Goal: Task Accomplishment & Management: Manage account settings

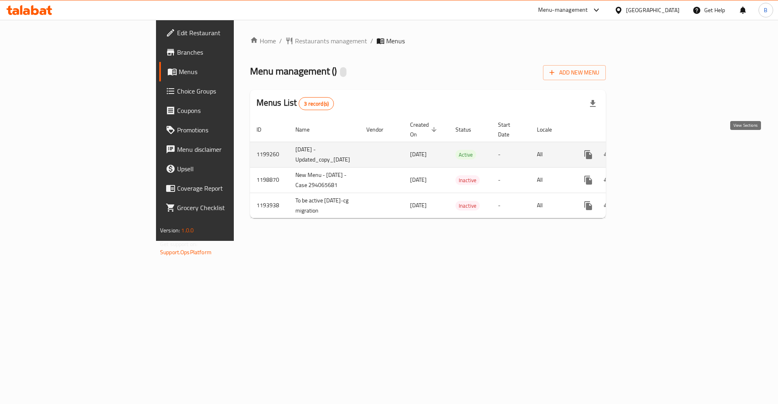
click at [651, 150] on icon "enhanced table" at bounding box center [646, 155] width 10 height 10
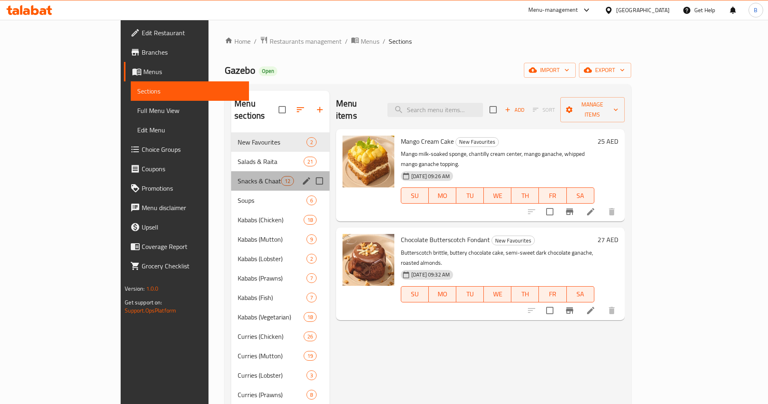
click at [231, 171] on div "Snacks & Chaat 12" at bounding box center [280, 180] width 98 height 19
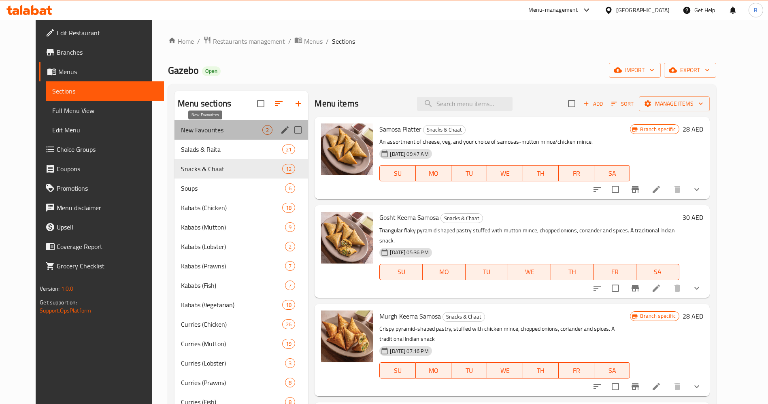
click at [195, 130] on span "New Favourites" at bounding box center [221, 130] width 81 height 10
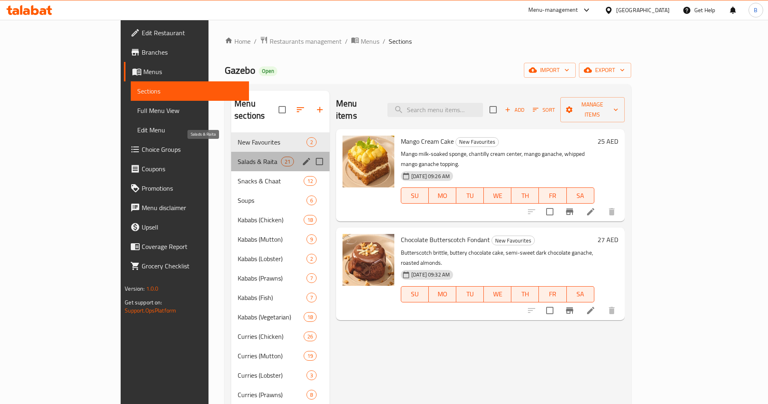
click at [238, 157] on span "Salads & Raita" at bounding box center [259, 162] width 43 height 10
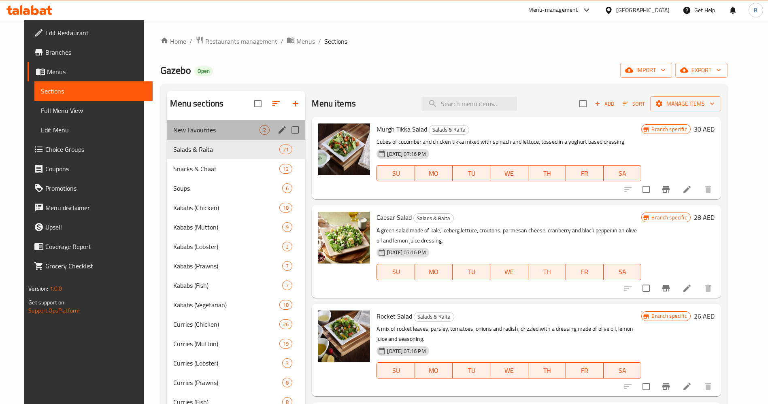
click at [217, 136] on div "New Favourites 2" at bounding box center [236, 129] width 139 height 19
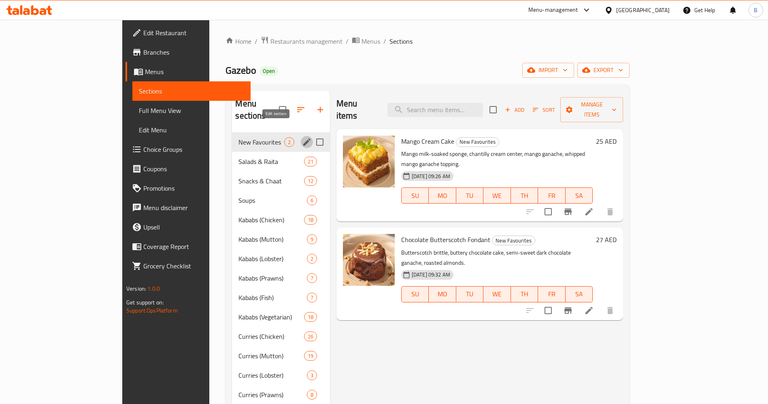
click at [303, 139] on icon "edit" at bounding box center [306, 142] width 7 height 7
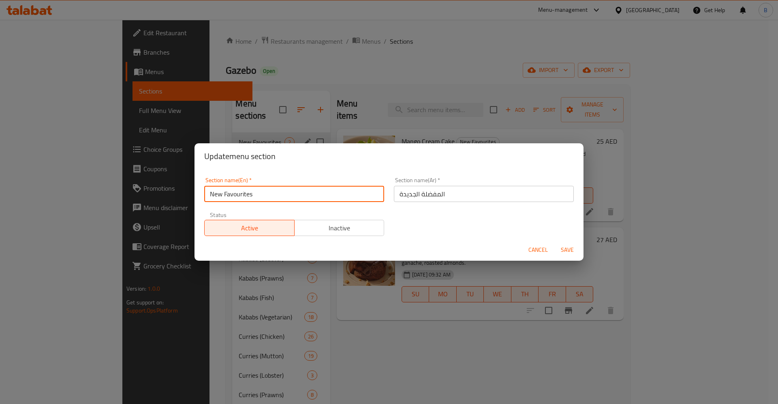
drag, startPoint x: 273, startPoint y: 197, endPoint x: 104, endPoint y: 177, distance: 170.9
click at [104, 177] on div "Update menu section Section name(En)   * New Favourites Section name(En) * Sect…" at bounding box center [389, 202] width 778 height 404
click at [303, 193] on input "[DATE] Treats" at bounding box center [294, 194] width 180 height 16
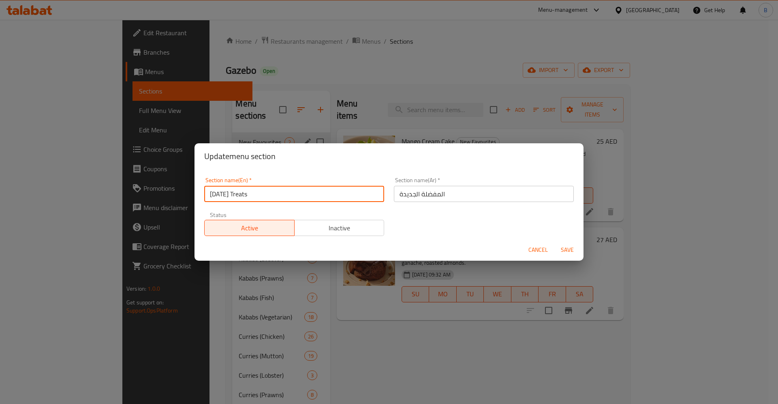
type input "[DATE] Treats"
click at [569, 253] on span "Save" at bounding box center [566, 250] width 19 height 10
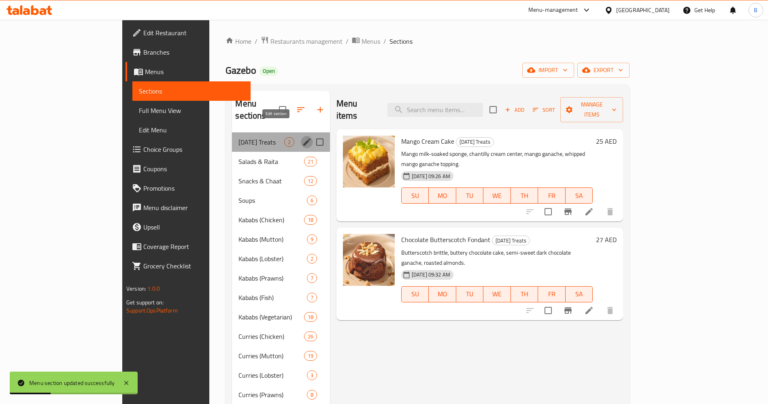
click at [302, 137] on icon "edit" at bounding box center [307, 142] width 10 height 10
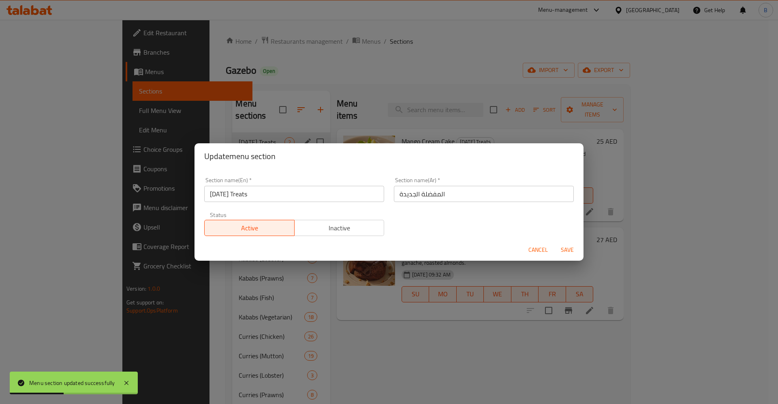
click at [444, 194] on input "المفضلة الجديدة" at bounding box center [484, 194] width 180 height 16
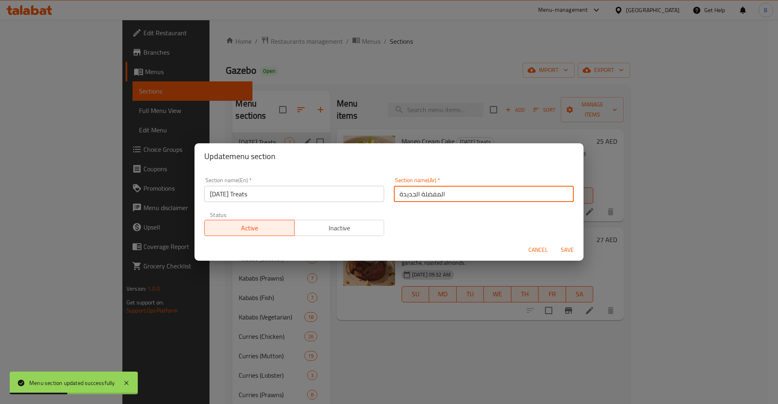
click at [444, 194] on input "المفضلة الجديدة" at bounding box center [484, 194] width 180 height 16
paste input "[PERSON_NAME]"
type input "[PERSON_NAME]"
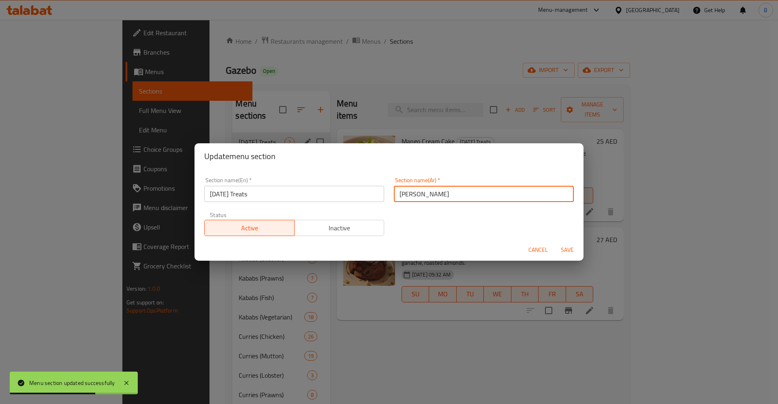
click at [575, 254] on span "Save" at bounding box center [566, 250] width 19 height 10
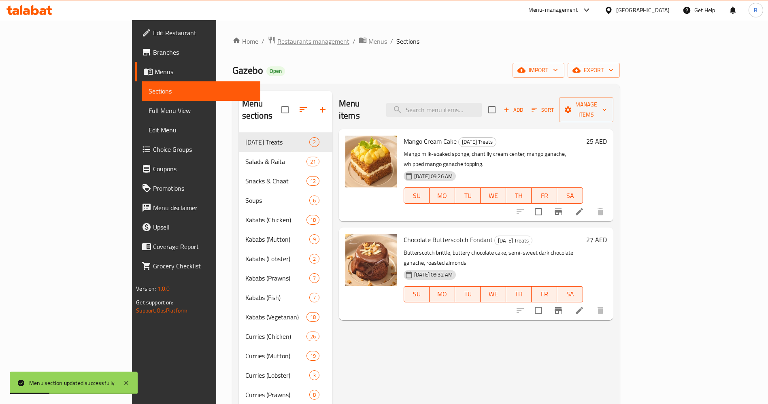
click at [277, 36] on span "Restaurants management" at bounding box center [313, 41] width 72 height 10
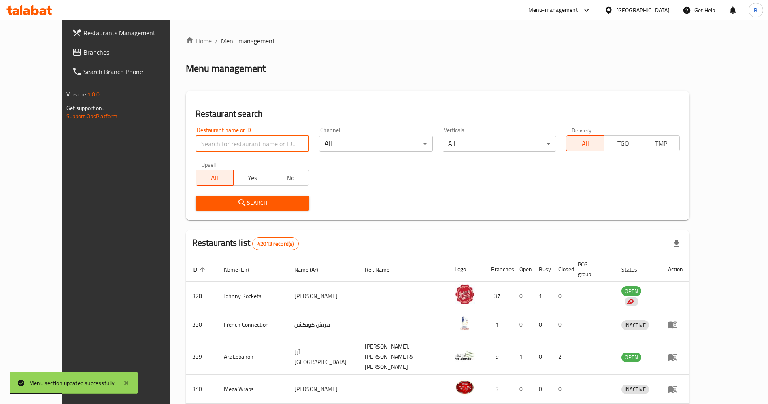
click at [198, 141] on input "search" at bounding box center [253, 144] width 114 height 16
type input "[PERSON_NAME] veg"
click button "Search" at bounding box center [253, 203] width 114 height 15
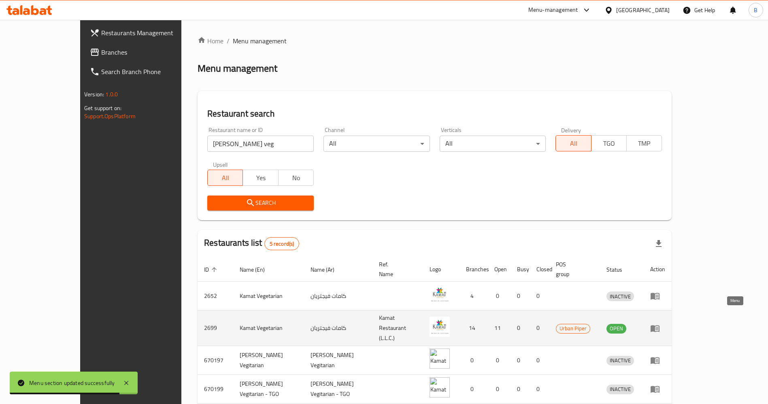
click at [660, 325] on icon "enhanced table" at bounding box center [655, 328] width 9 height 7
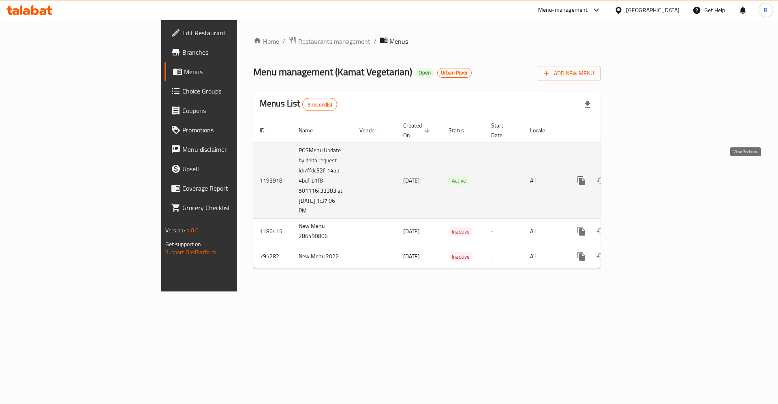
click at [643, 177] on icon "enhanced table" at bounding box center [639, 180] width 7 height 7
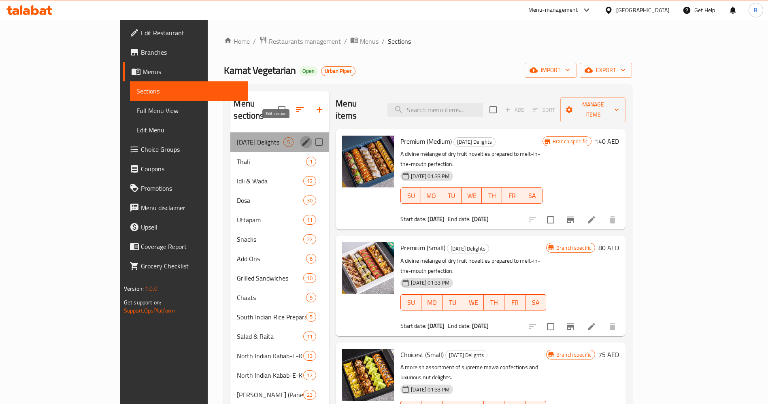
click at [301, 137] on icon "edit" at bounding box center [306, 142] width 10 height 10
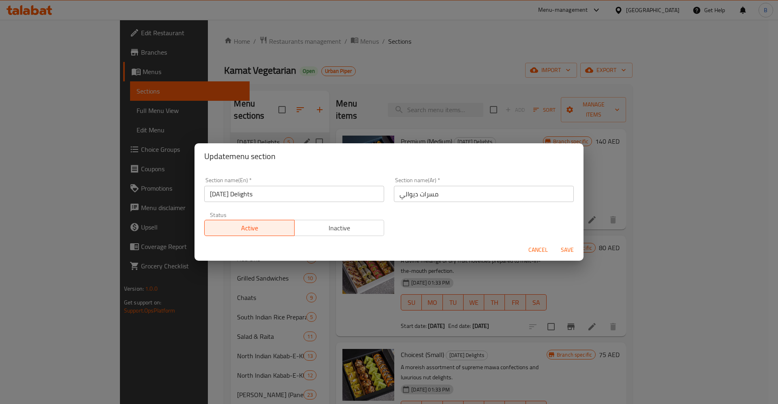
click at [537, 255] on span "Cancel" at bounding box center [537, 250] width 19 height 10
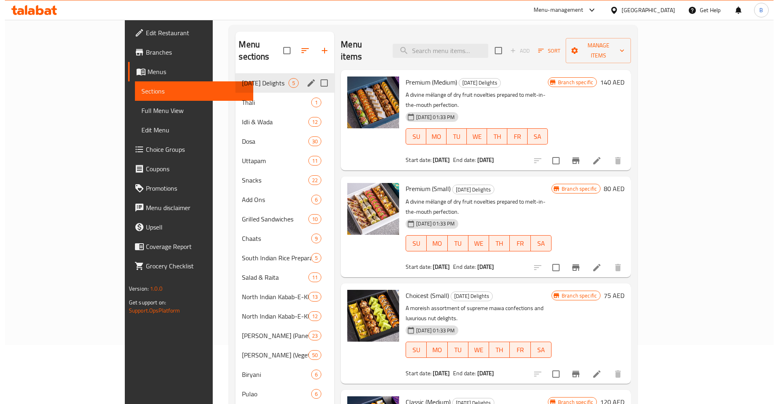
scroll to position [2, 0]
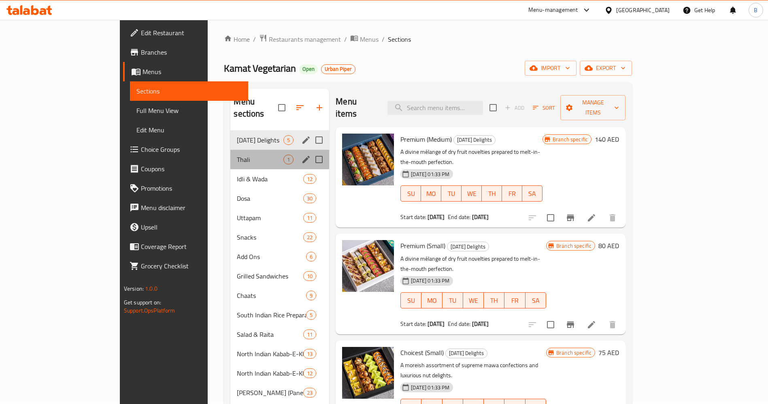
click at [230, 155] on div "Thali 1" at bounding box center [279, 159] width 99 height 19
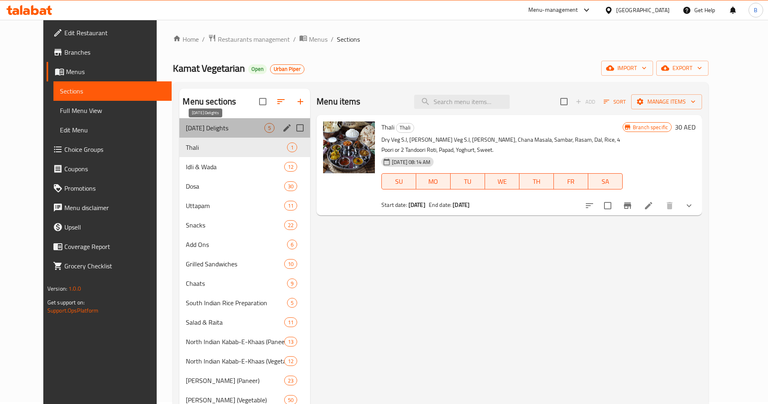
click at [199, 125] on span "[DATE] Delights" at bounding box center [225, 128] width 79 height 10
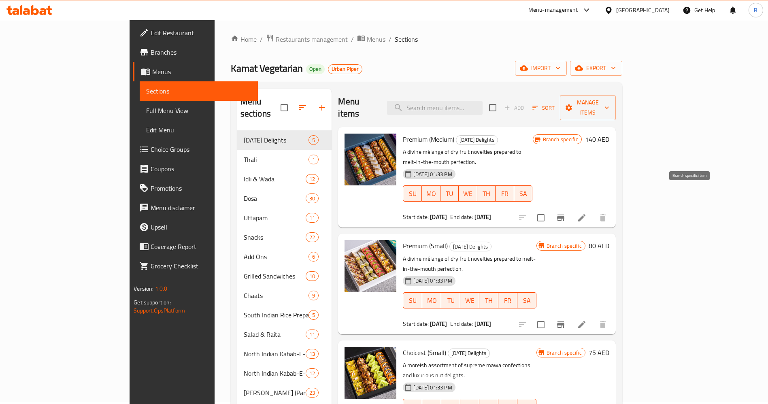
click at [571, 208] on button "Branch-specific-item" at bounding box center [560, 217] width 19 height 19
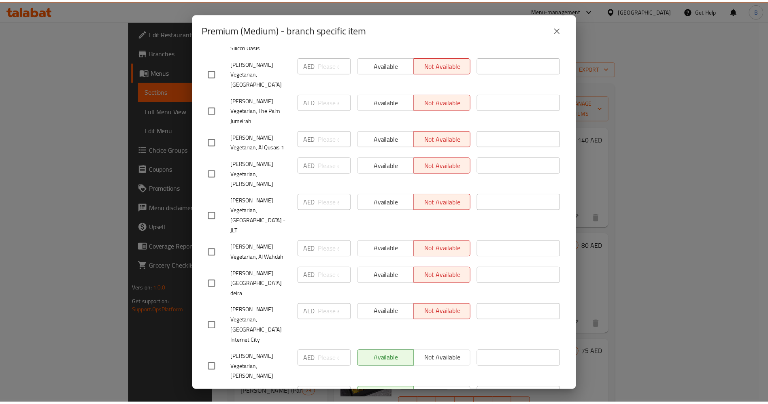
scroll to position [213, 0]
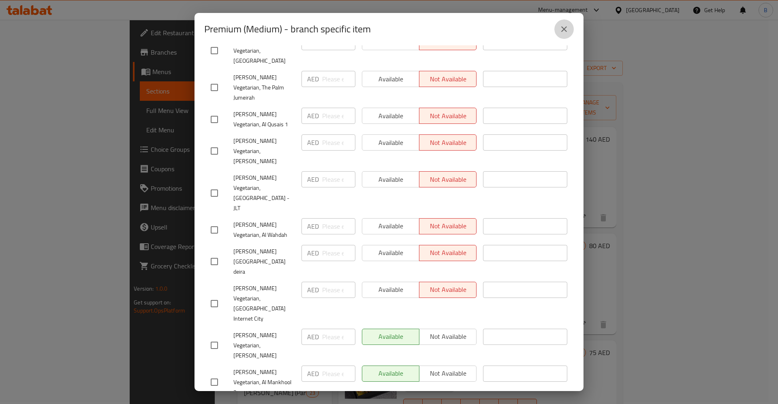
click at [565, 32] on icon "close" at bounding box center [564, 29] width 10 height 10
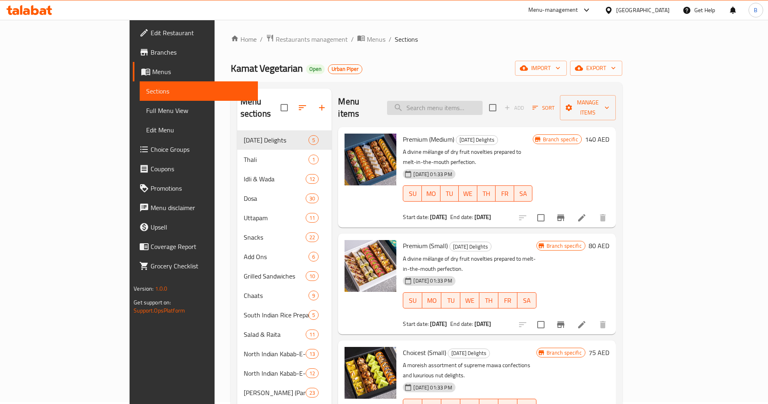
click at [476, 108] on input "search" at bounding box center [435, 108] width 96 height 14
type input "[DATE]"
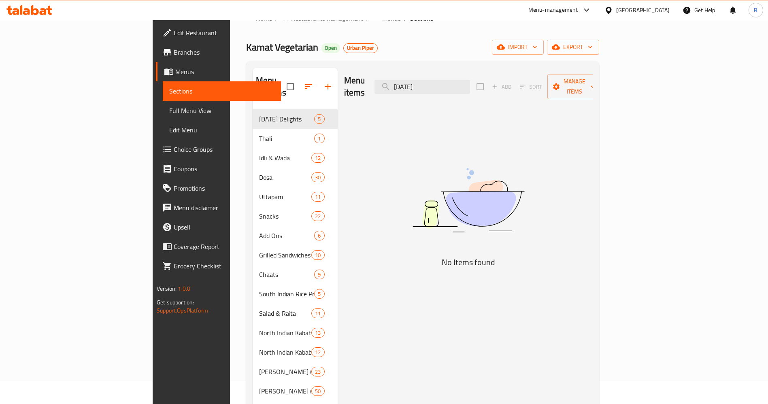
scroll to position [25, 0]
click at [470, 78] on input "[DATE]" at bounding box center [423, 85] width 96 height 14
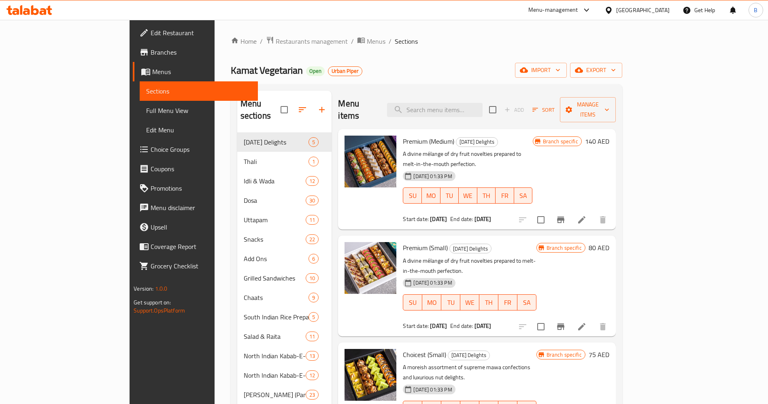
scroll to position [325, 0]
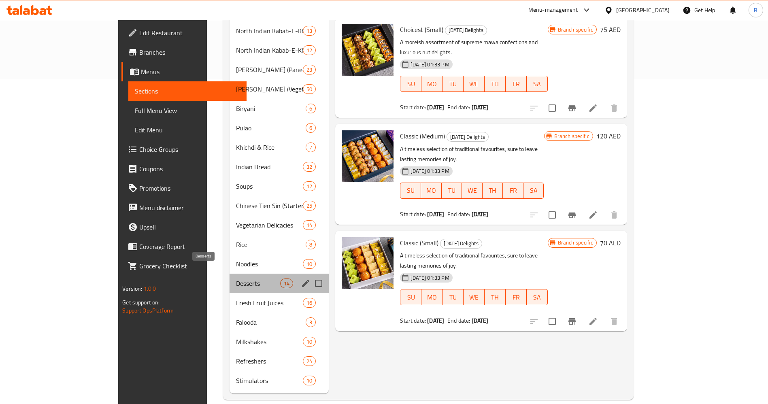
click at [236, 279] on span "Desserts" at bounding box center [258, 284] width 44 height 10
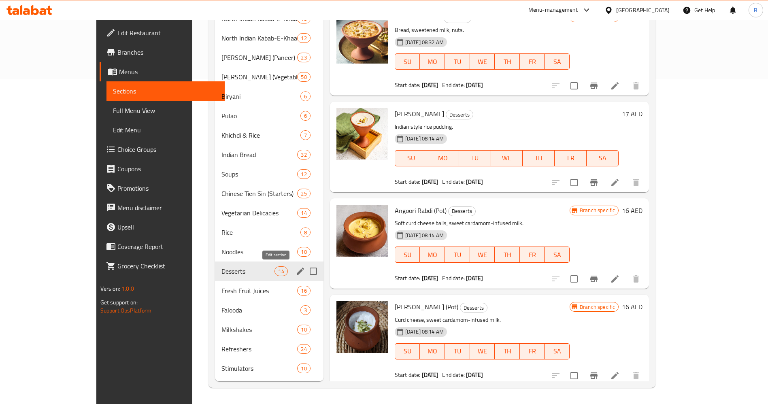
click at [296, 270] on icon "edit" at bounding box center [301, 271] width 10 height 10
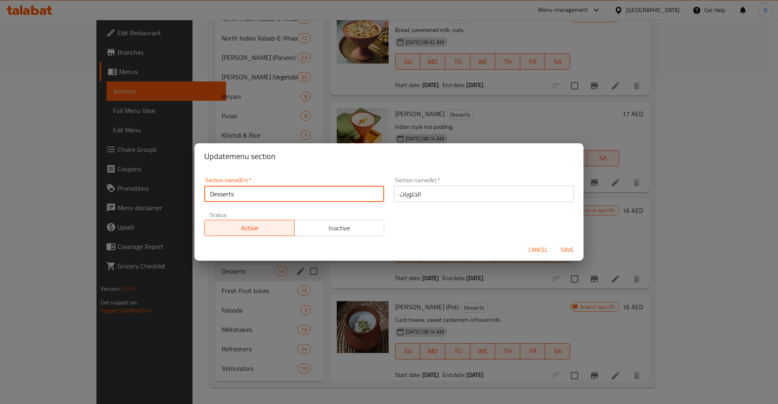
click at [270, 194] on input "Desserts" at bounding box center [294, 194] width 180 height 16
type input "[DATE]"
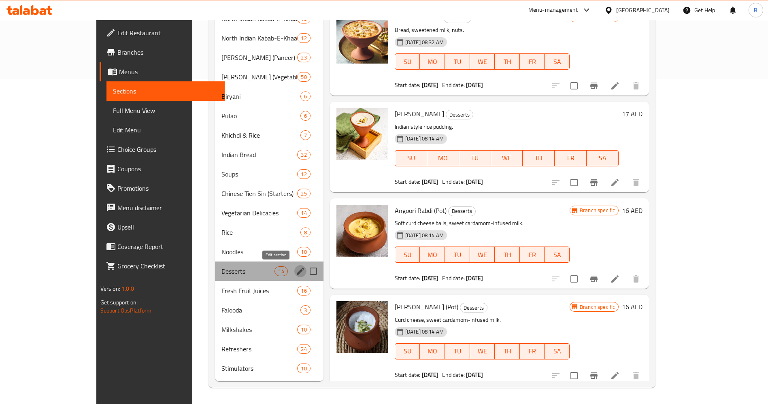
click at [297, 271] on icon "edit" at bounding box center [300, 271] width 7 height 7
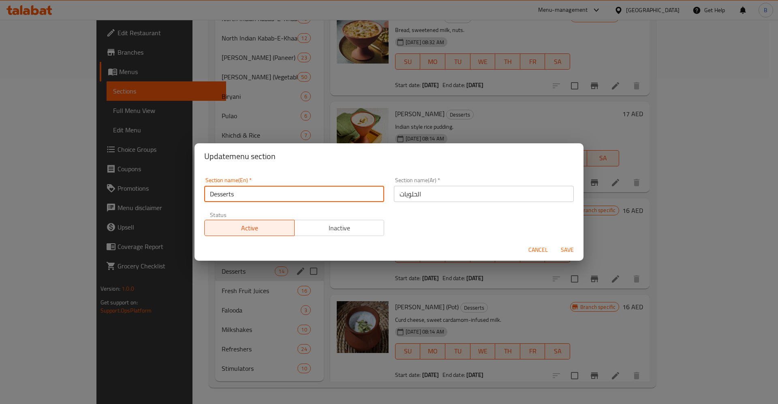
click at [264, 197] on input "Desserts" at bounding box center [294, 194] width 180 height 16
type input "Diwa"
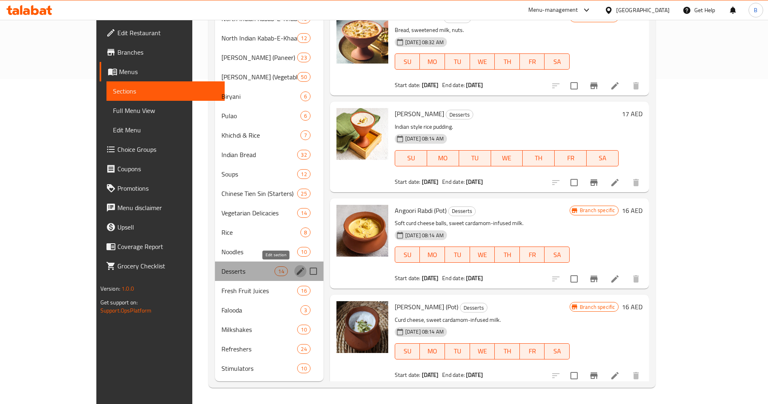
click at [296, 273] on icon "edit" at bounding box center [301, 271] width 10 height 10
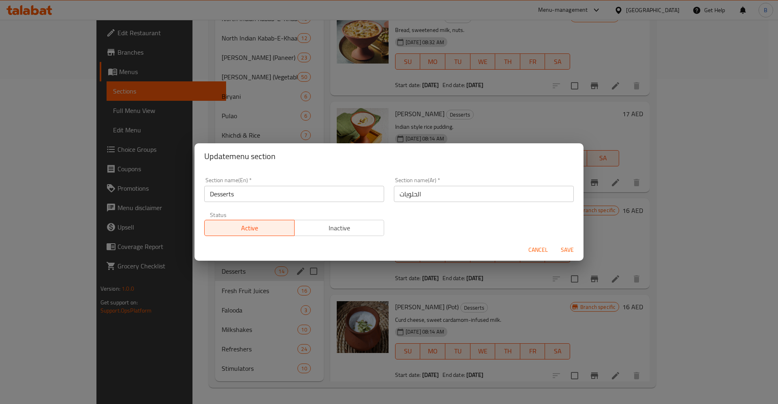
click at [241, 187] on input "Desserts" at bounding box center [294, 194] width 180 height 16
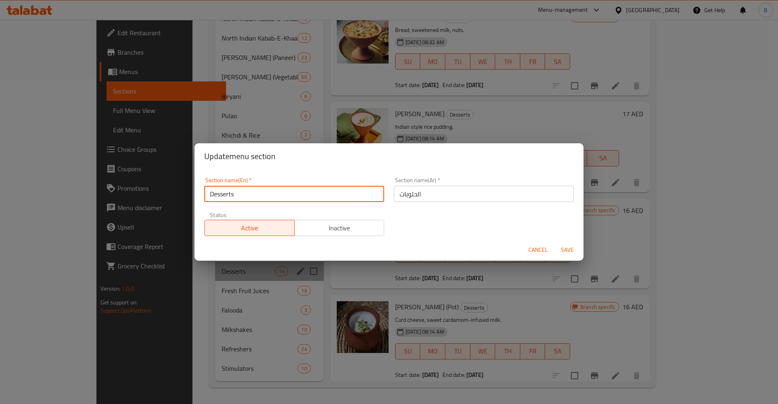
click at [241, 187] on input "Desserts" at bounding box center [294, 194] width 180 height 16
type input "[DATE] Treats"
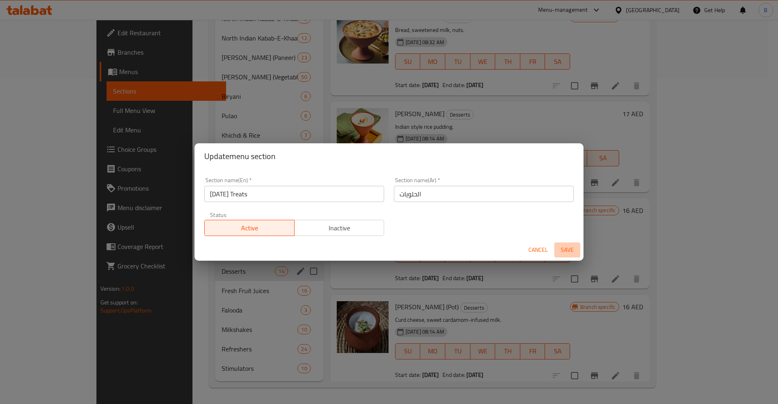
click at [565, 246] on span "Save" at bounding box center [566, 250] width 19 height 10
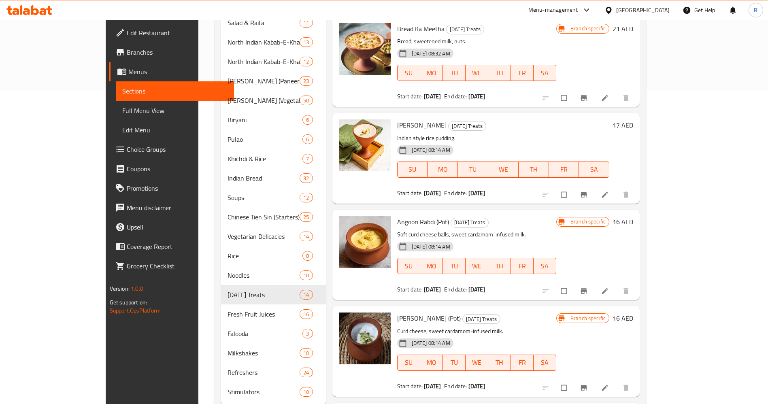
scroll to position [325, 0]
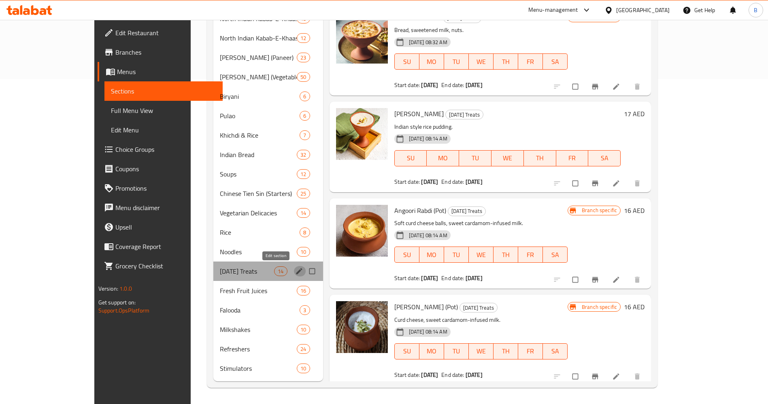
click at [295, 274] on icon "edit" at bounding box center [299, 271] width 8 height 8
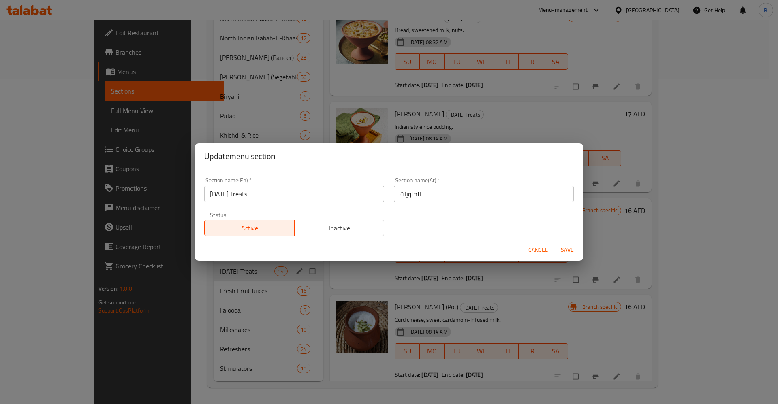
drag, startPoint x: 262, startPoint y: 185, endPoint x: 253, endPoint y: 186, distance: 8.5
click at [253, 186] on div "Section name(En)   * Diwali Treats Section name(En) *" at bounding box center [294, 189] width 180 height 25
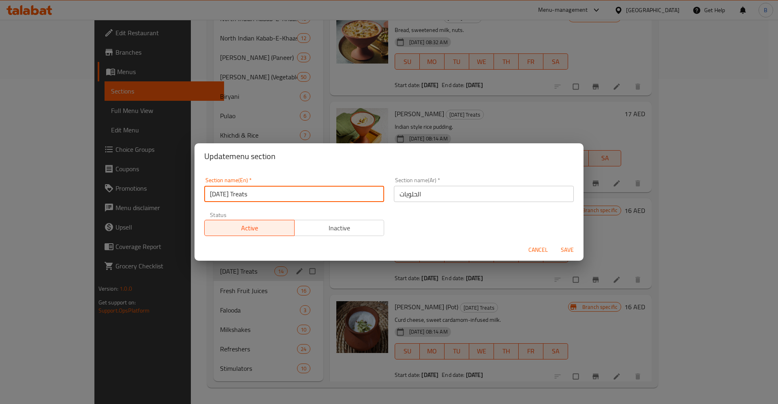
click at [256, 192] on input "[DATE] Treats" at bounding box center [294, 194] width 180 height 16
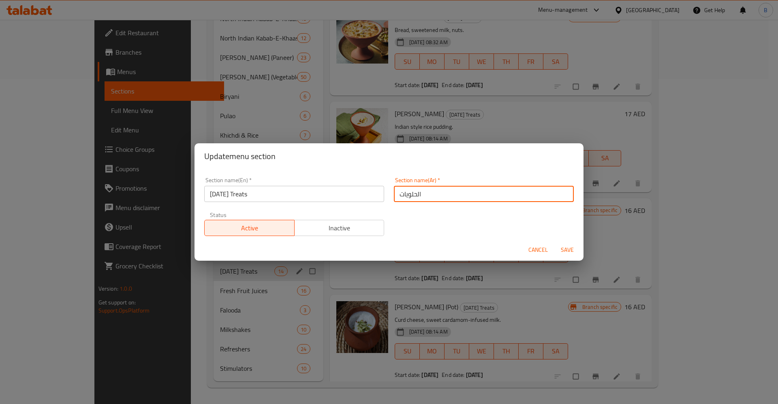
click at [446, 195] on input "الحلويات" at bounding box center [484, 194] width 180 height 16
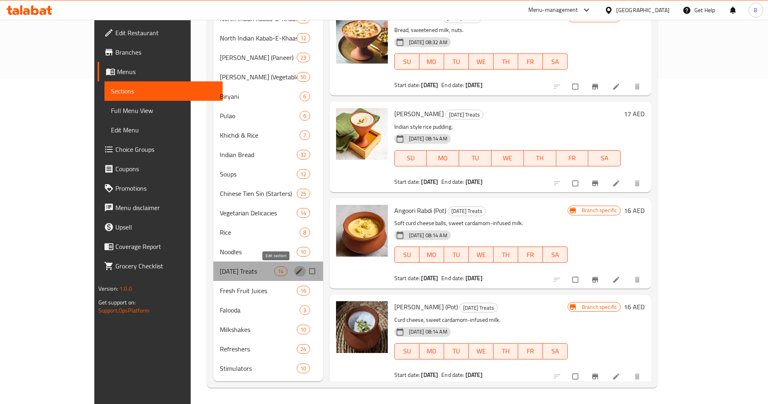
click at [295, 274] on icon "edit" at bounding box center [299, 271] width 8 height 8
click at [296, 272] on icon "edit" at bounding box center [299, 271] width 6 height 6
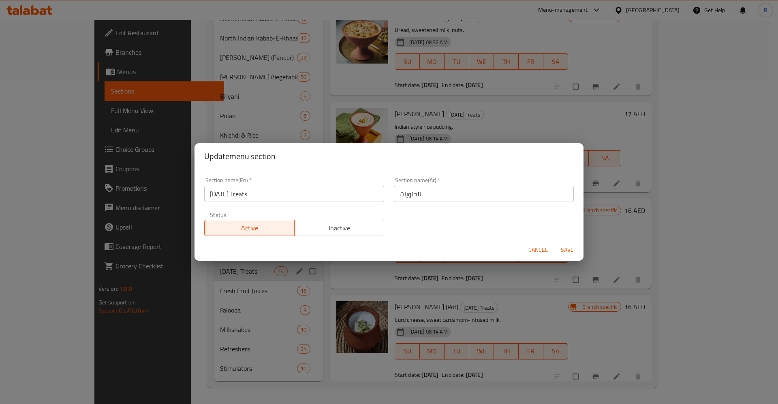
click at [437, 196] on input "الحلويات" at bounding box center [484, 194] width 180 height 16
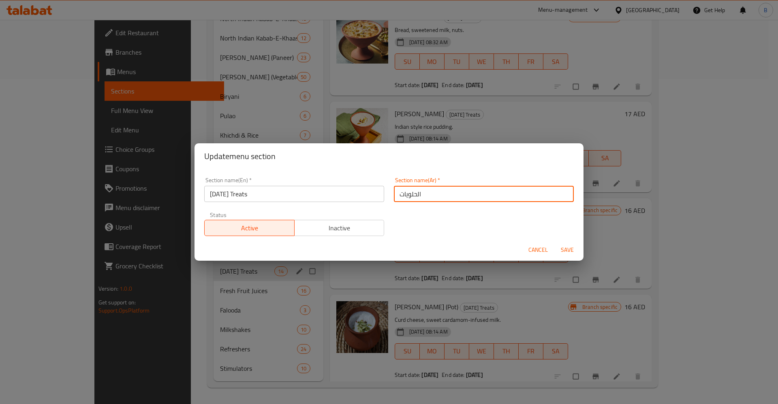
click at [437, 196] on input "الحلويات" at bounding box center [484, 194] width 180 height 16
paste input "[PERSON_NAME]"
type input "[PERSON_NAME]"
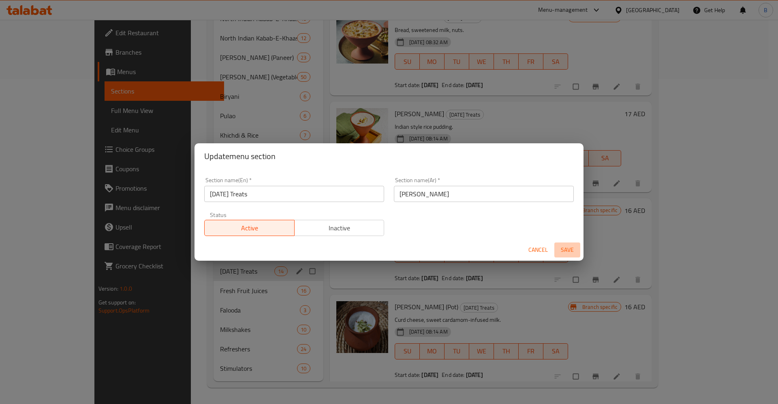
click at [567, 249] on span "Save" at bounding box center [566, 250] width 19 height 10
